Goal: Navigation & Orientation: Find specific page/section

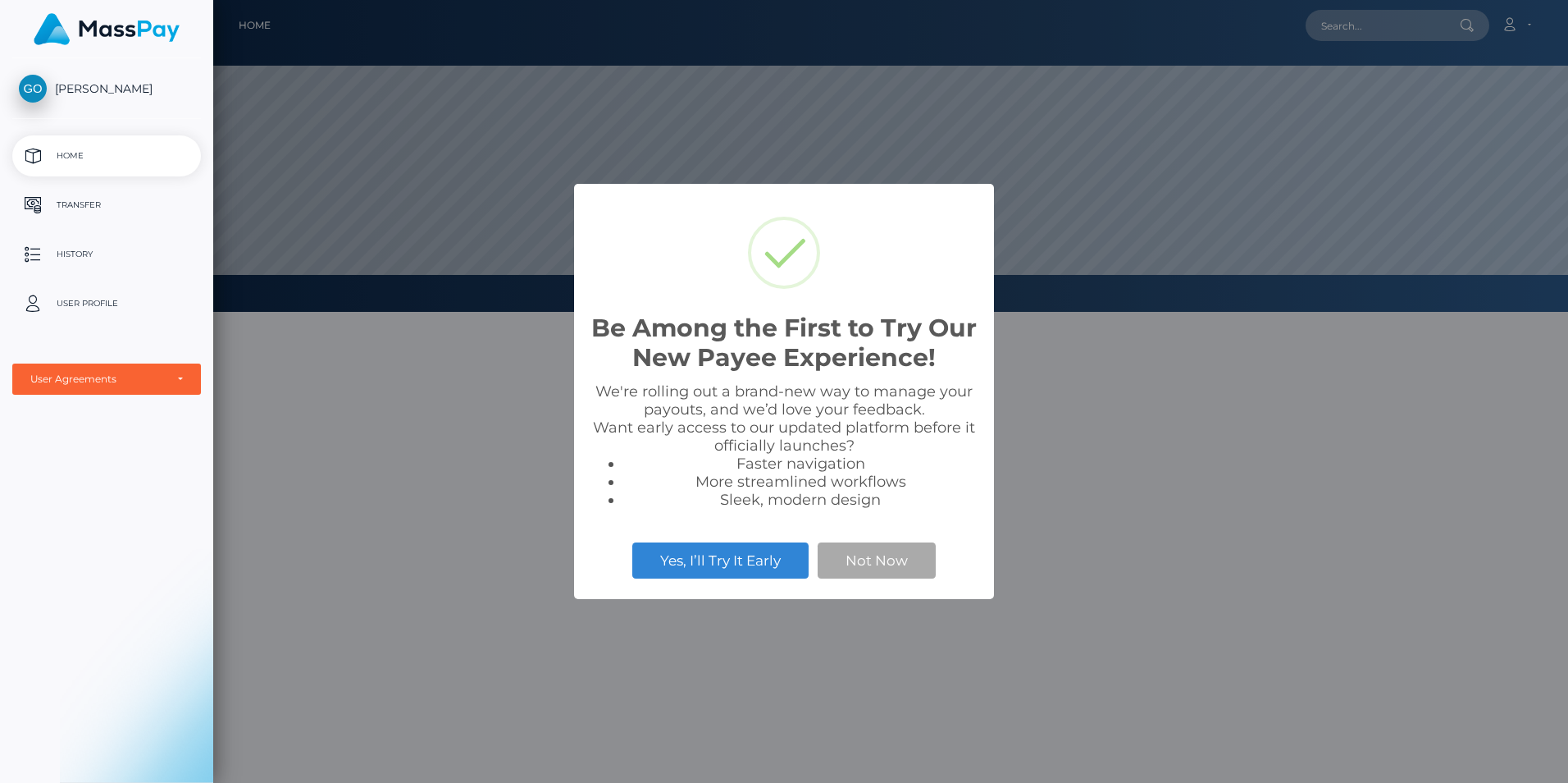
scroll to position [312, 1354]
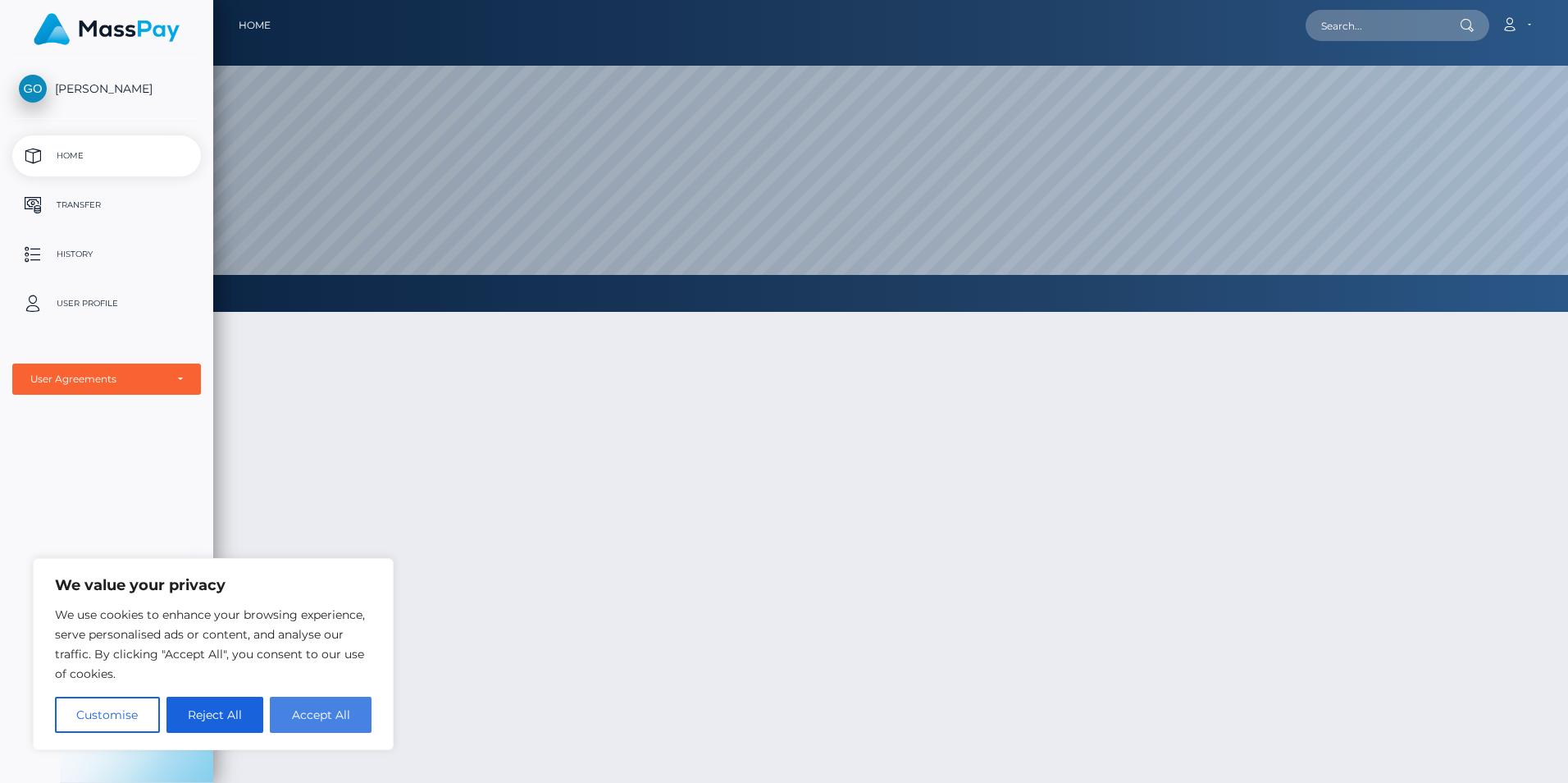
click at [324, 717] on button "Accept All" at bounding box center [320, 714] width 102 height 36
checkbox input "true"
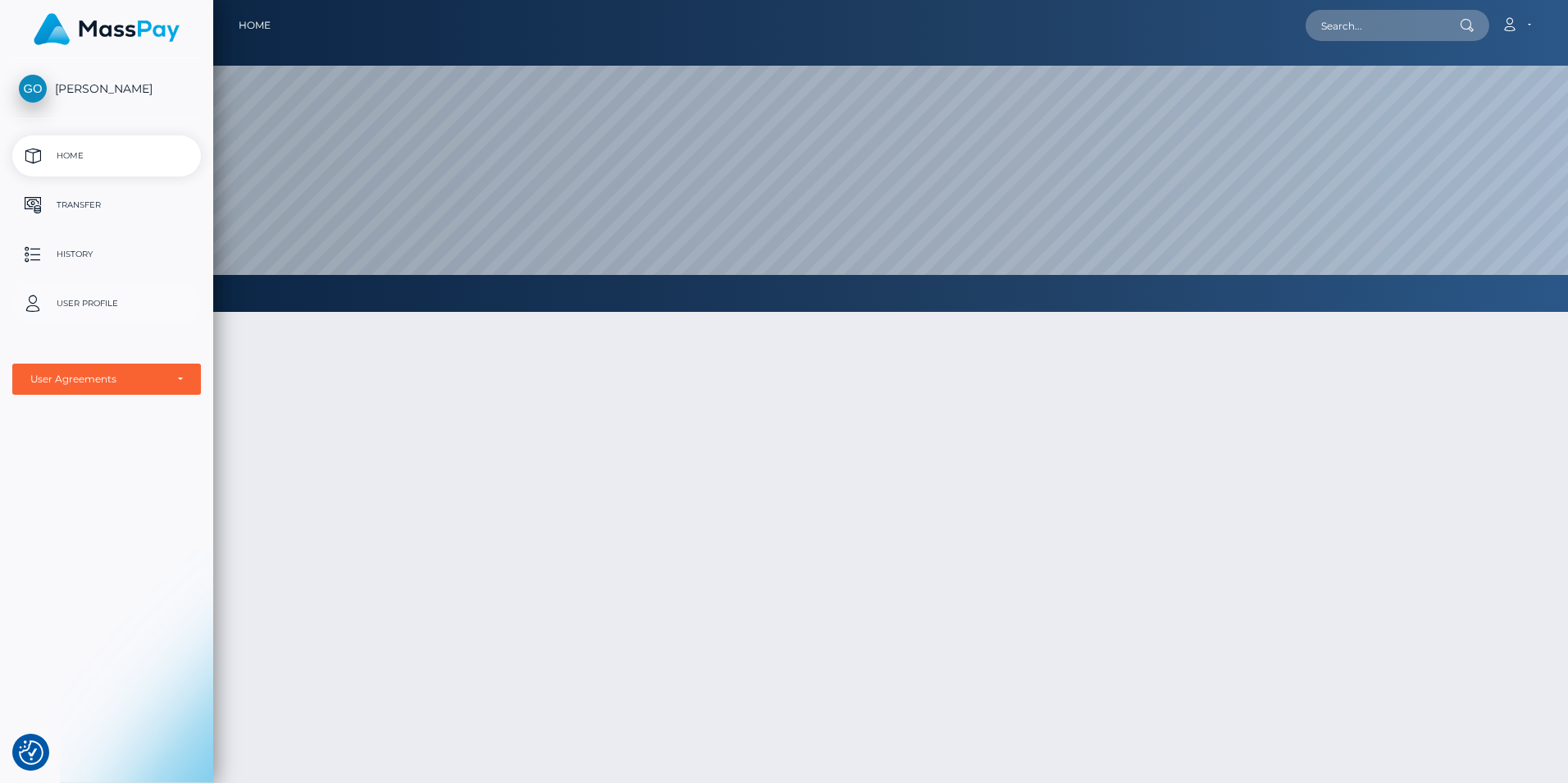
click at [83, 301] on p "User Profile" at bounding box center [106, 303] width 176 height 25
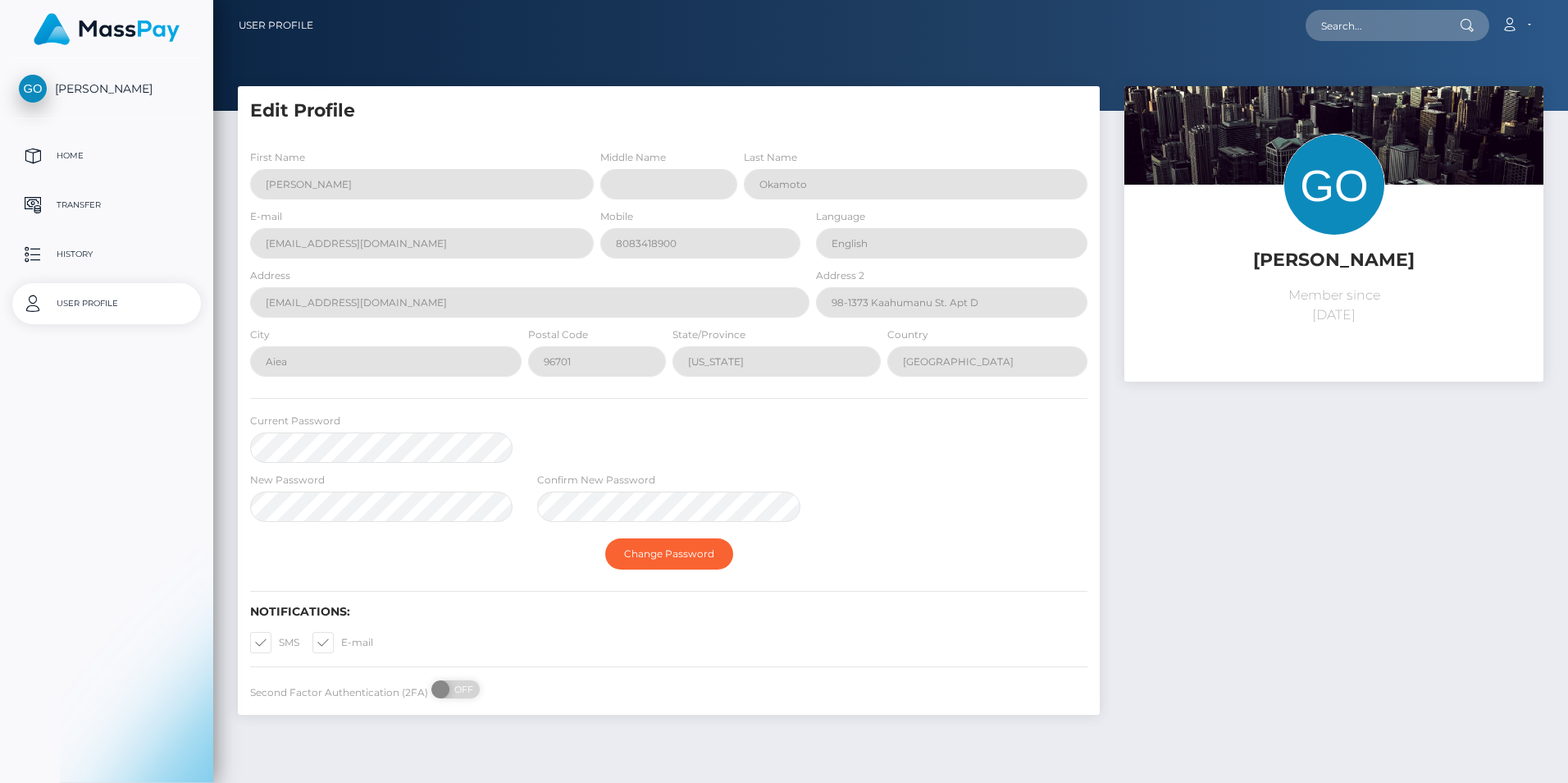
select select
click at [77, 202] on p "Transfer" at bounding box center [106, 206] width 176 height 25
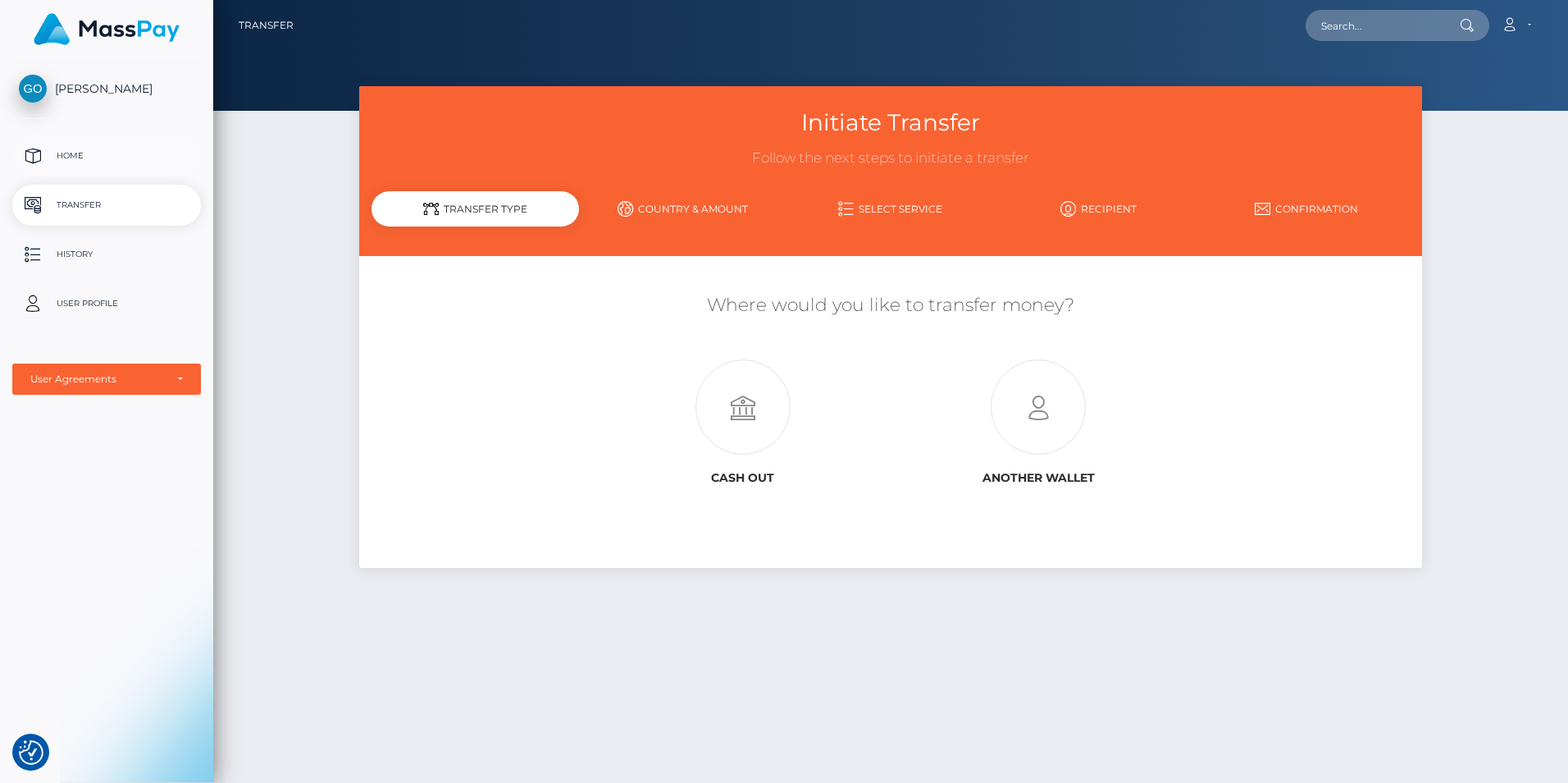
click at [74, 152] on p "Home" at bounding box center [106, 156] width 176 height 25
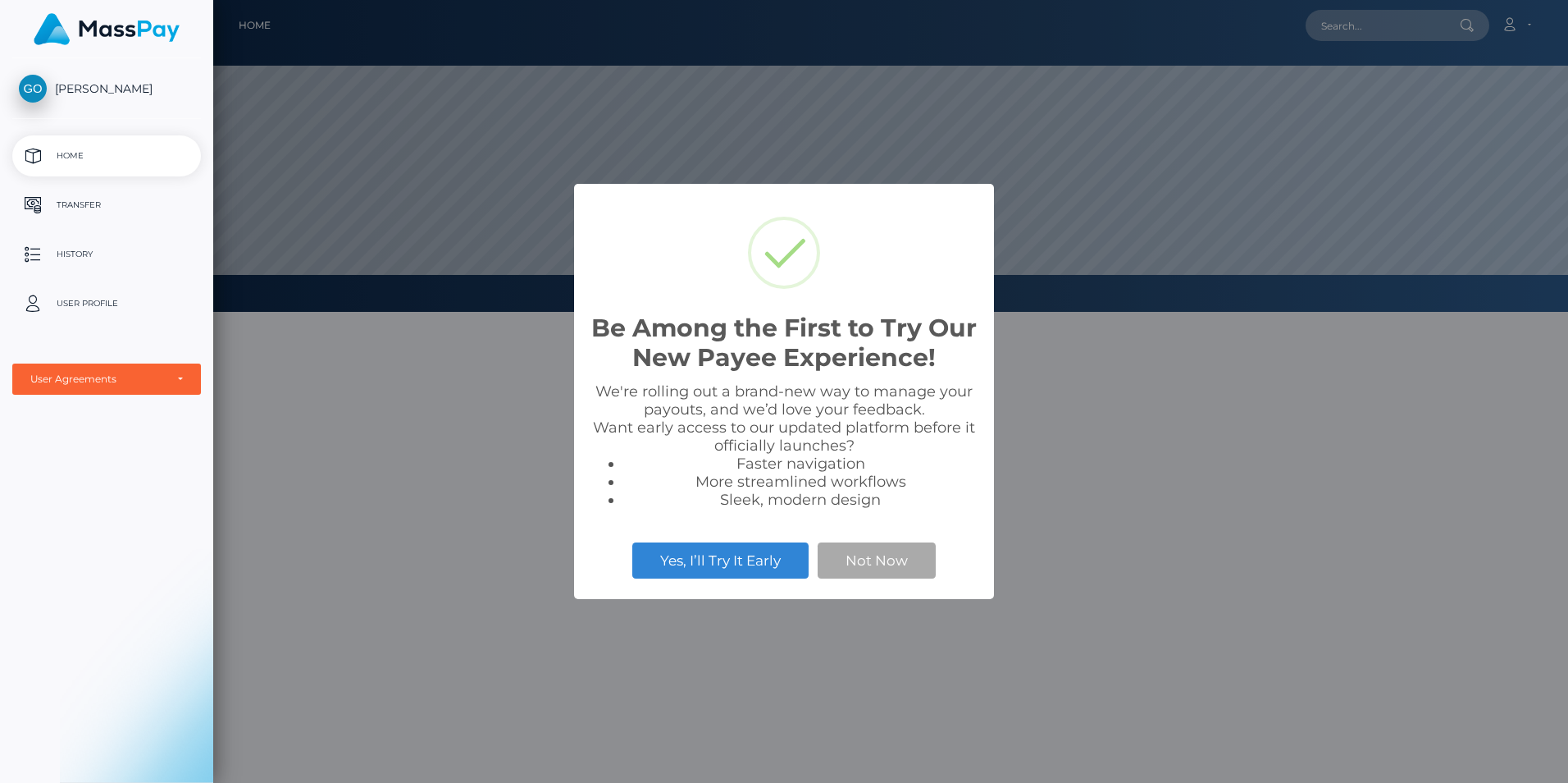
scroll to position [312, 1354]
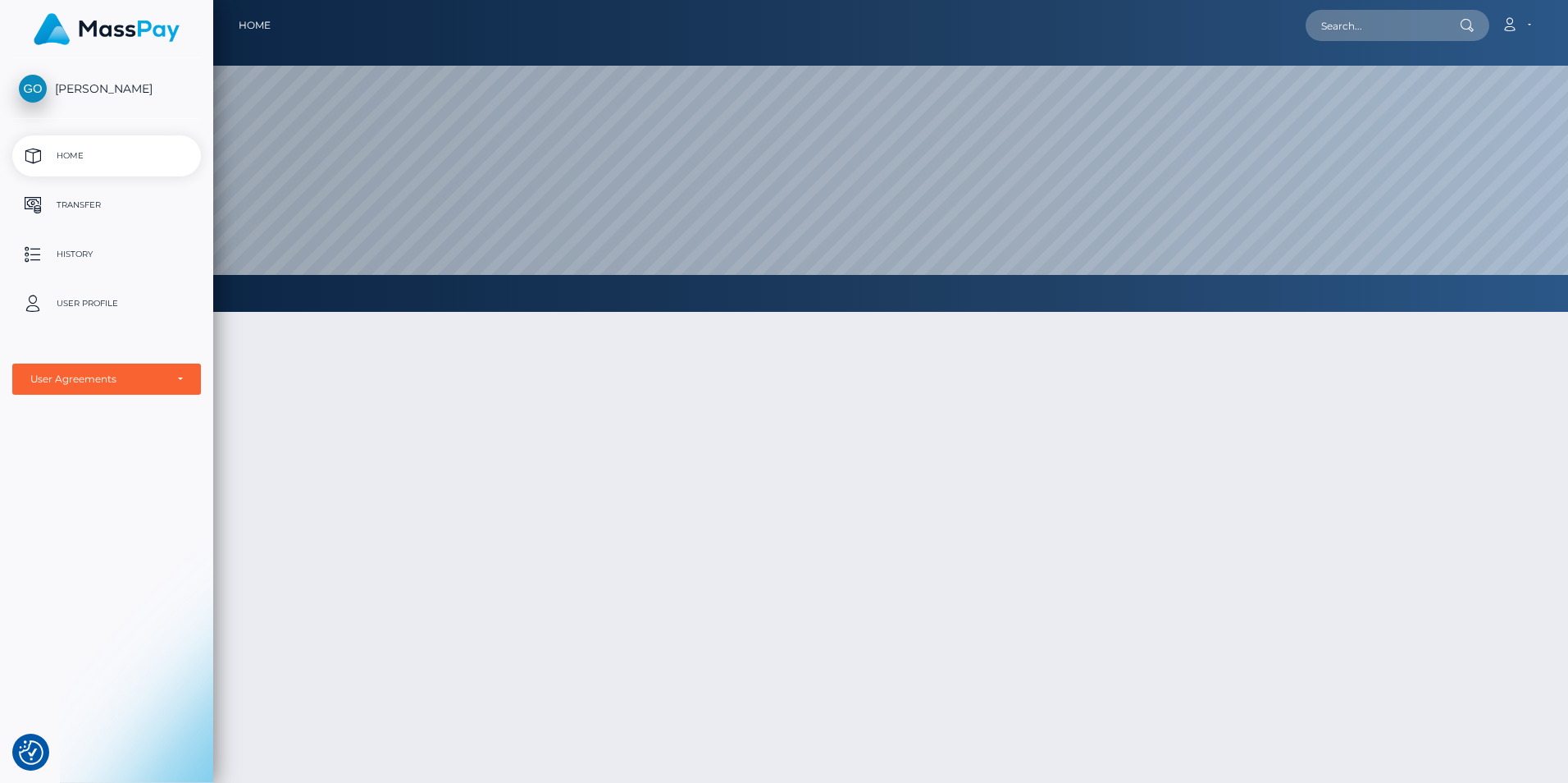
click at [94, 81] on span "[PERSON_NAME]" at bounding box center [106, 88] width 188 height 15
